Goal: Information Seeking & Learning: Learn about a topic

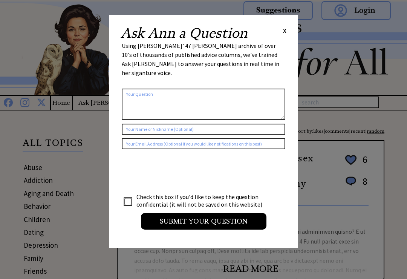
click at [285, 29] on span "X" at bounding box center [284, 31] width 3 height 8
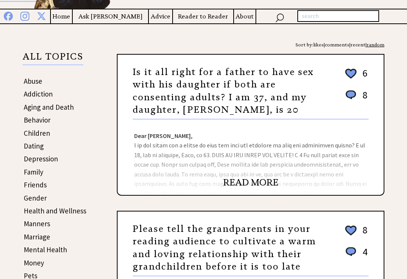
scroll to position [87, 0]
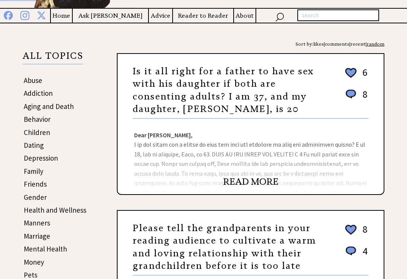
click at [247, 187] on link "READ MORE" at bounding box center [250, 181] width 55 height 11
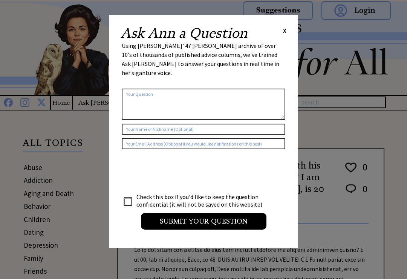
click at [280, 26] on div "Ask Ann a Question X Using Ann Landers' 47 vear archive of over 10's of thousan…" at bounding box center [203, 131] width 188 height 233
click at [287, 24] on div "Ask Ann a Question X Using Ann Landers' 47 vear archive of over 10's of thousan…" at bounding box center [203, 131] width 188 height 233
click at [283, 27] on span "X" at bounding box center [284, 31] width 3 height 8
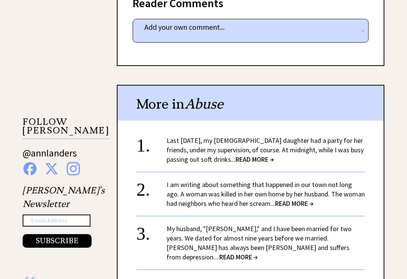
scroll to position [548, 0]
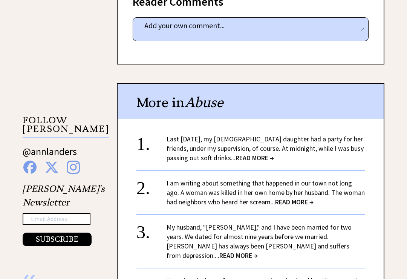
click at [254, 154] on span "READ MORE →" at bounding box center [254, 158] width 38 height 9
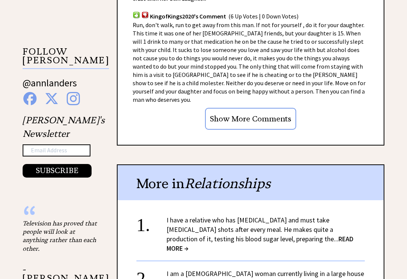
scroll to position [697, 0]
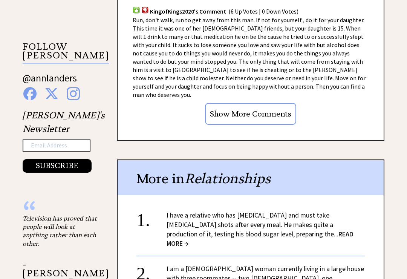
click at [240, 230] on span "READ MORE →" at bounding box center [260, 239] width 187 height 18
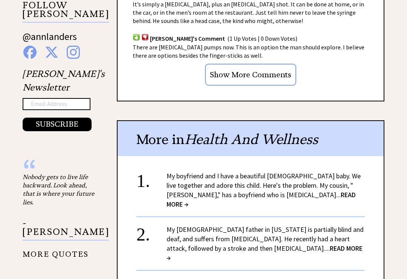
scroll to position [666, 0]
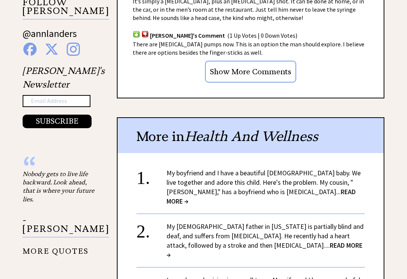
click at [255, 187] on span "READ MORE →" at bounding box center [261, 196] width 189 height 18
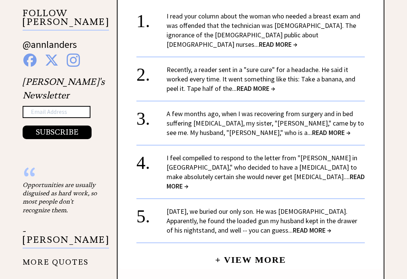
scroll to position [731, 0]
click at [304, 226] on span "READ MORE →" at bounding box center [312, 230] width 38 height 9
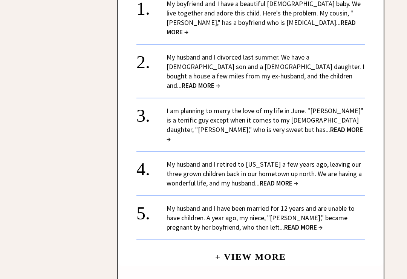
scroll to position [958, 0]
click at [272, 178] on span "READ MORE →" at bounding box center [279, 182] width 38 height 9
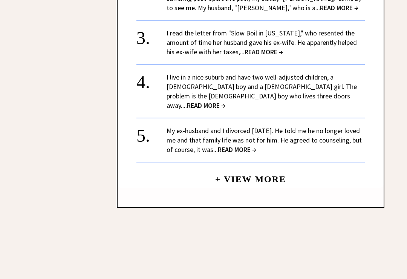
scroll to position [1026, 0]
click at [244, 168] on link "+ View More" at bounding box center [250, 176] width 71 height 16
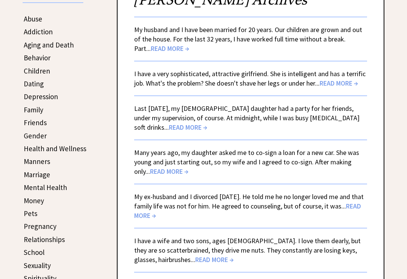
scroll to position [148, 0]
click at [159, 170] on span "READ MORE →" at bounding box center [169, 171] width 38 height 9
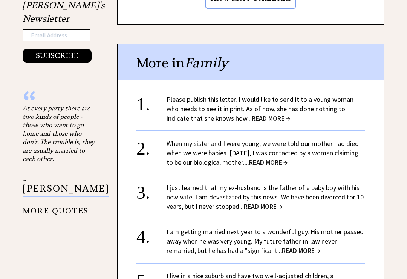
scroll to position [807, 0]
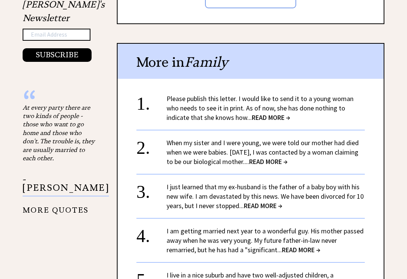
click at [269, 202] on span "READ MORE →" at bounding box center [263, 206] width 38 height 9
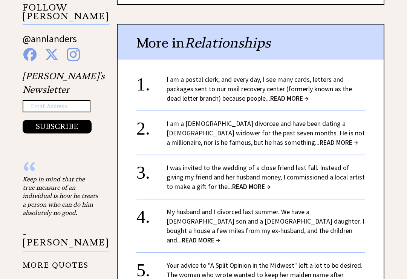
scroll to position [740, 0]
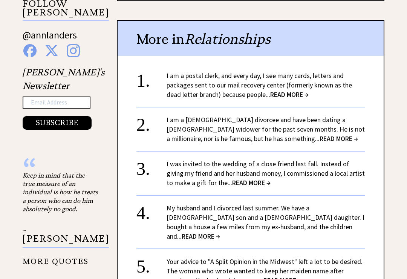
click at [238, 178] on span "READ MORE →" at bounding box center [251, 182] width 38 height 9
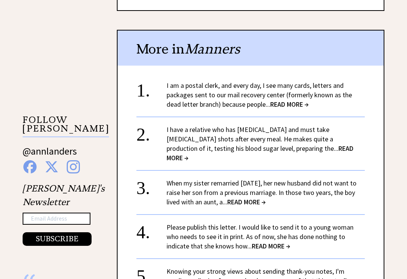
scroll to position [549, 0]
click at [255, 197] on span "READ MORE →" at bounding box center [246, 201] width 38 height 9
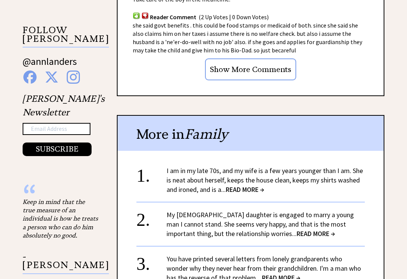
scroll to position [714, 0]
click at [249, 185] on span "READ MORE →" at bounding box center [245, 189] width 38 height 9
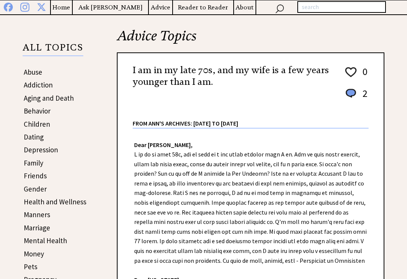
scroll to position [98, 0]
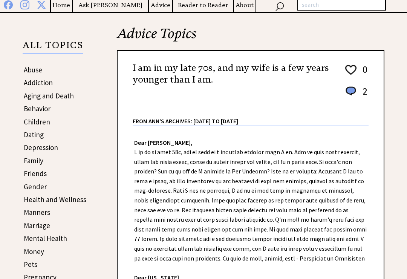
click at [369, 192] on div "Dear Ann Landers, Dear California, You have been married to this woman for more…" at bounding box center [251, 267] width 266 height 283
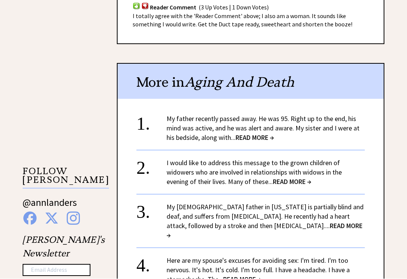
scroll to position [610, 0]
click at [303, 177] on span "READ MORE →" at bounding box center [292, 181] width 38 height 9
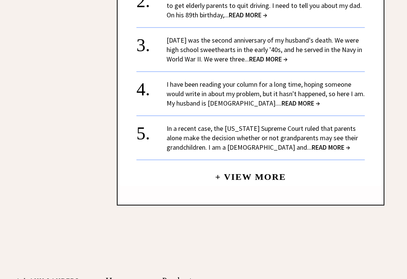
scroll to position [1066, 0]
click at [242, 165] on link "+ View More" at bounding box center [250, 173] width 71 height 16
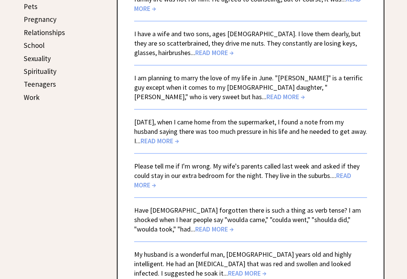
scroll to position [355, 0]
click at [161, 139] on span "READ MORE →" at bounding box center [160, 140] width 38 height 9
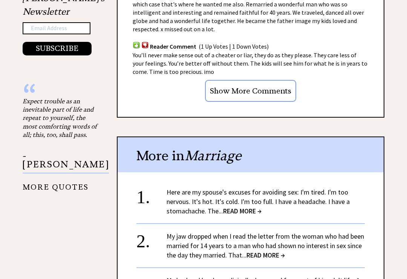
scroll to position [739, 0]
click at [244, 206] on span "READ MORE →" at bounding box center [242, 210] width 38 height 9
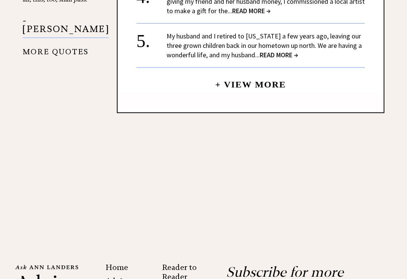
scroll to position [949, 0]
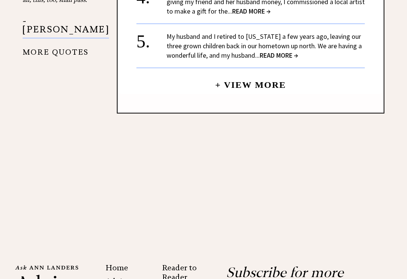
click at [249, 74] on link "+ View More" at bounding box center [250, 82] width 71 height 16
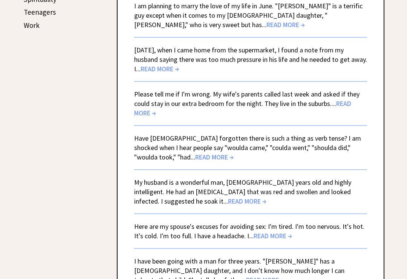
scroll to position [428, 0]
click at [342, 106] on span "READ MORE →" at bounding box center [242, 108] width 217 height 18
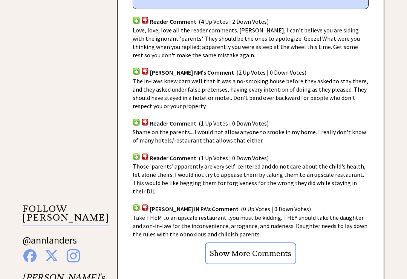
scroll to position [573, 0]
